Goal: Find specific page/section: Find specific page/section

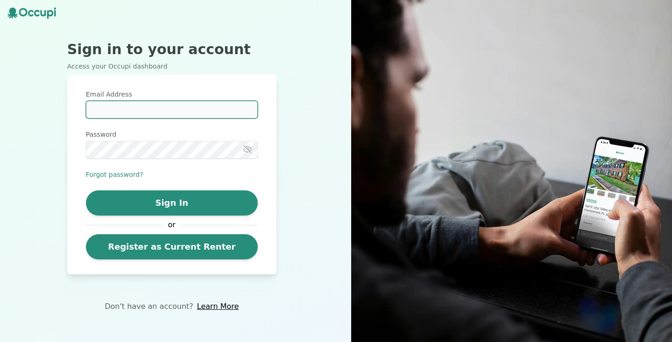
type input "**********"
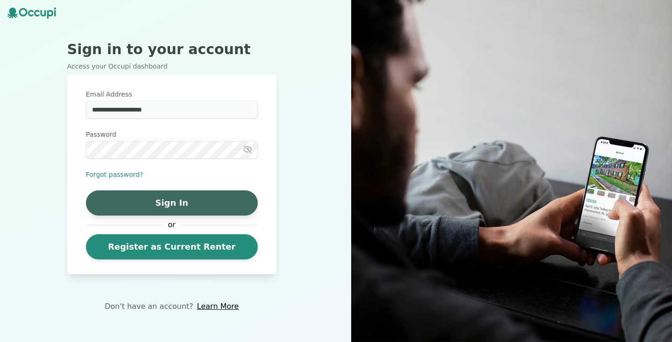
click at [197, 206] on button "Sign In" at bounding box center [172, 202] width 172 height 25
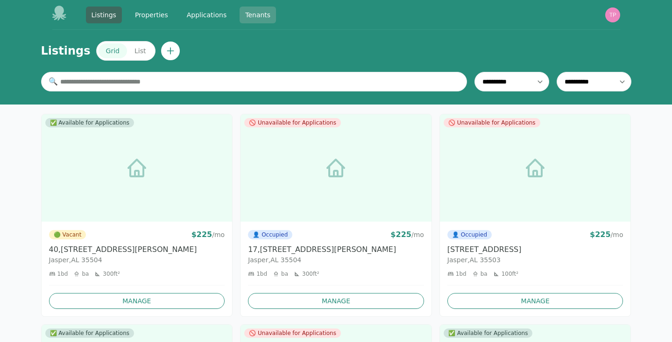
click at [257, 14] on link "Tenants" at bounding box center [257, 15] width 36 height 17
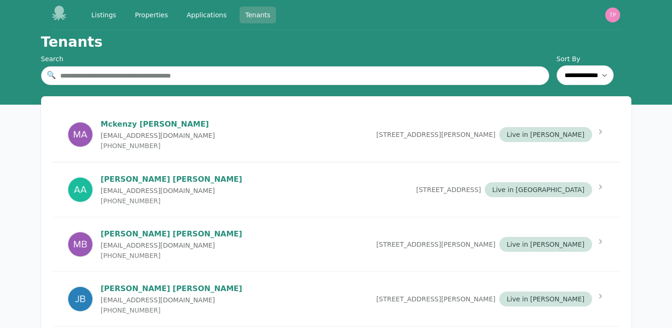
scroll to position [2276, 0]
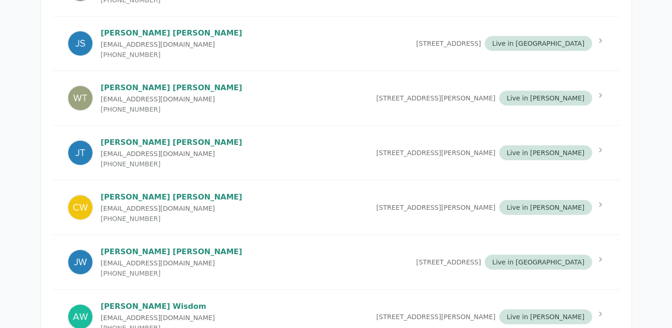
click at [249, 197] on div "[PERSON_NAME] [EMAIL_ADDRESS][DOMAIN_NAME] [PHONE_NUMBER] [STREET_ADDRESS][PERS…" at bounding box center [336, 207] width 568 height 54
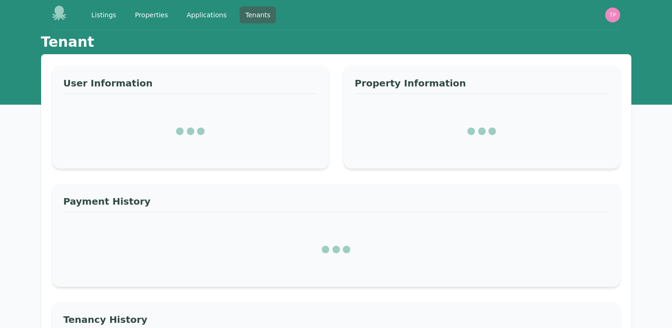
select select "*"
